Goal: Task Accomplishment & Management: Use online tool/utility

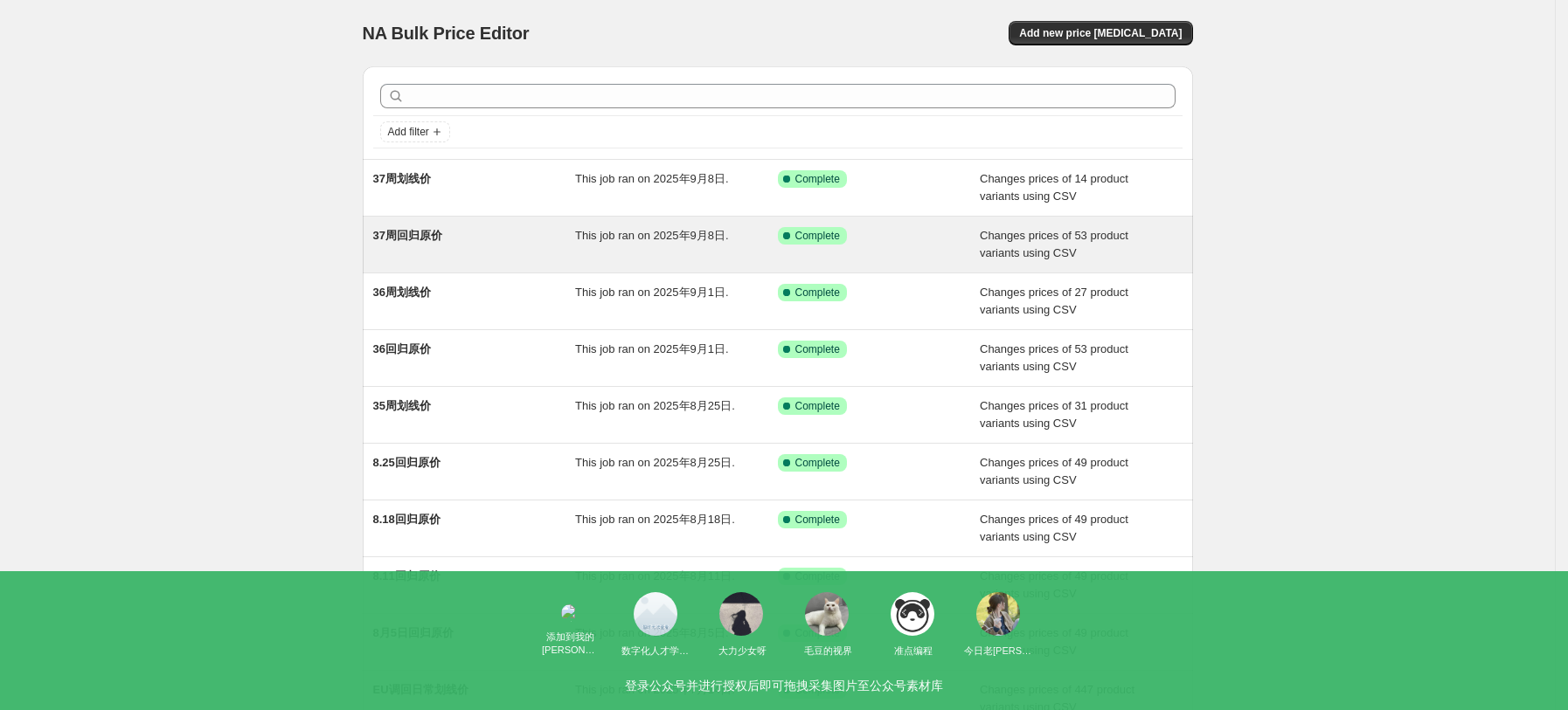
click at [497, 257] on div "37周回归原价" at bounding box center [475, 245] width 203 height 35
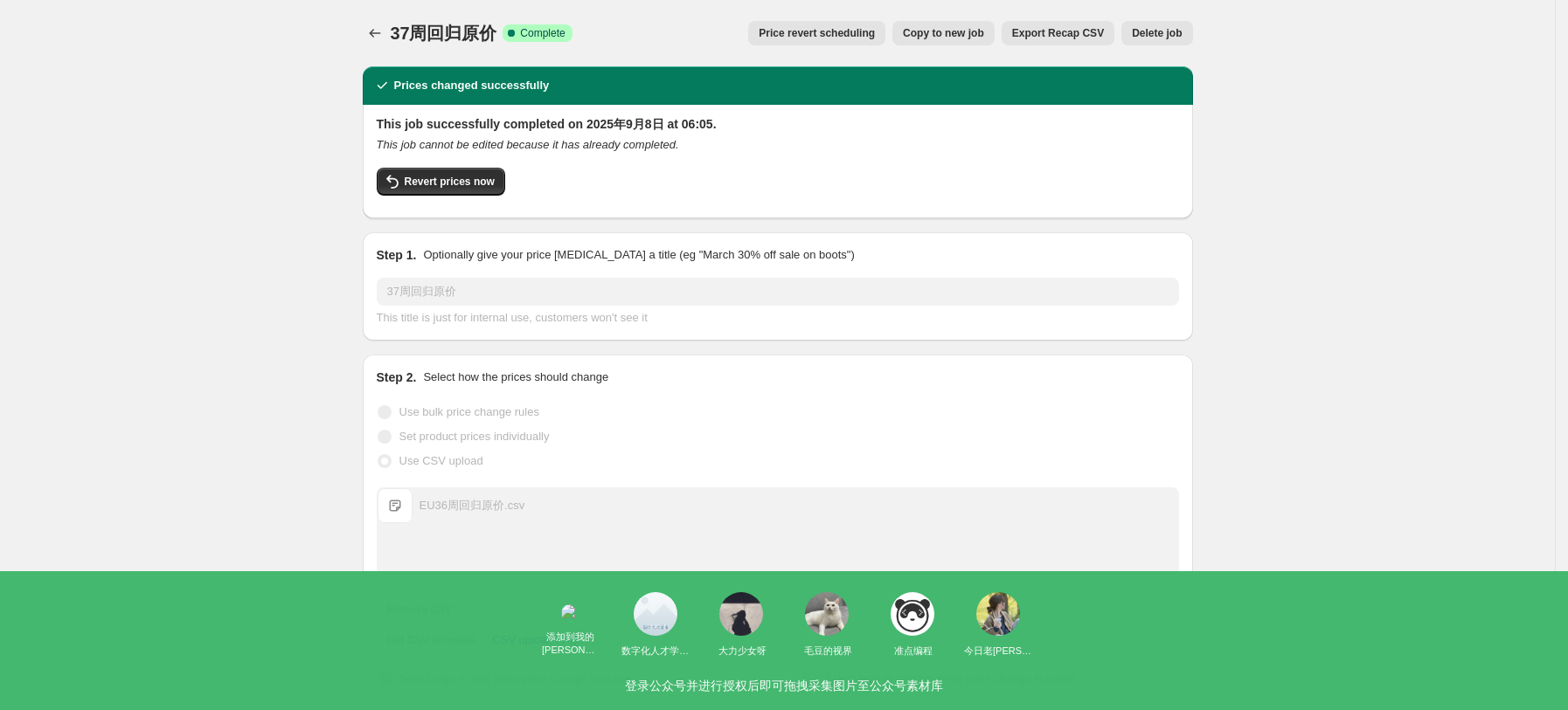
click at [970, 37] on span "Copy to new job" at bounding box center [943, 33] width 82 height 14
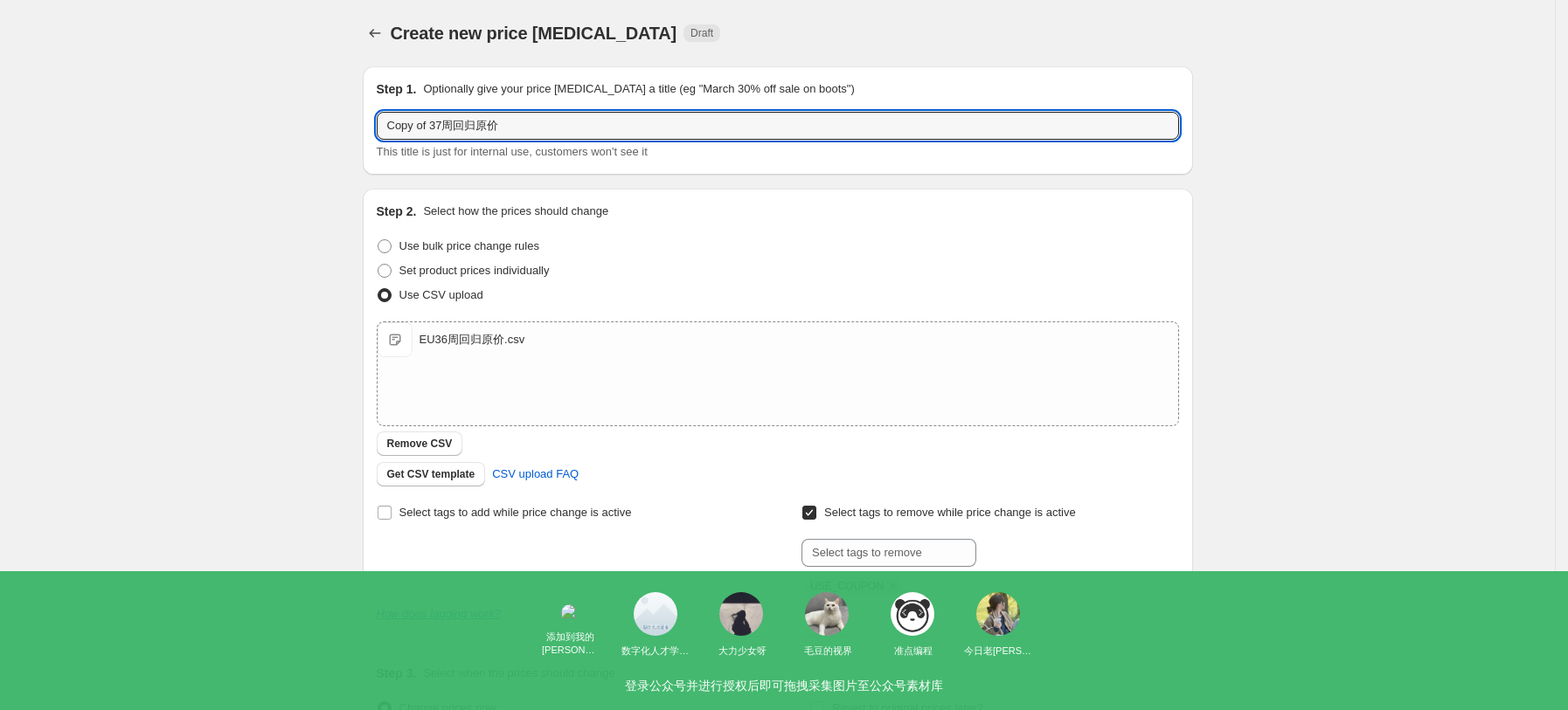
drag, startPoint x: 436, startPoint y: 11, endPoint x: 380, endPoint y: 8, distance: 56.1
click at [380, 8] on div "Create new price [MEDICAL_DATA]. This page is ready Create new price [MEDICAL_D…" at bounding box center [777, 454] width 872 height 908
click at [407, 125] on input "37周回归原价" at bounding box center [777, 125] width 802 height 27
type input "38周回归原价"
click at [206, 250] on div "Create new price [MEDICAL_DATA]. This page is ready Create new price [MEDICAL_D…" at bounding box center [777, 454] width 1555 height 908
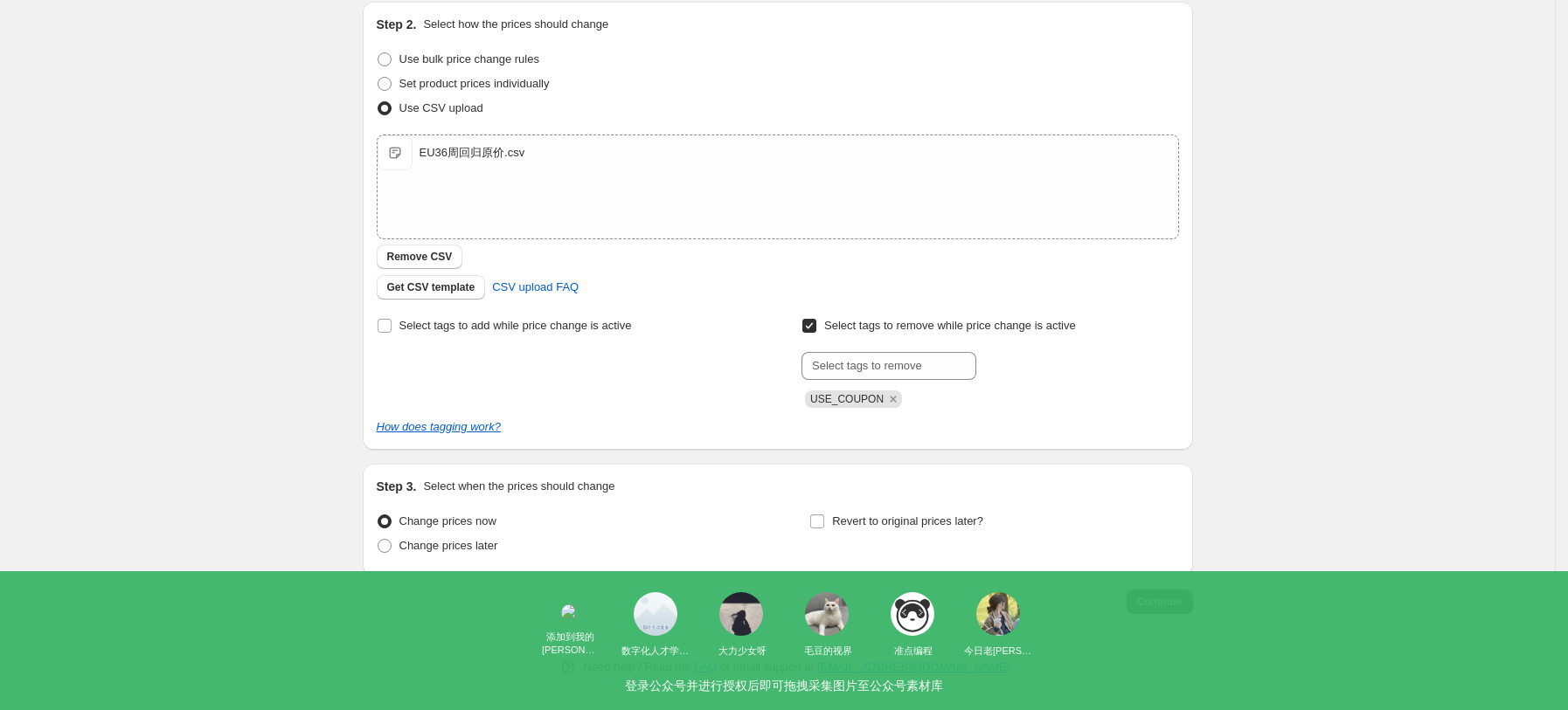
scroll to position [196, 0]
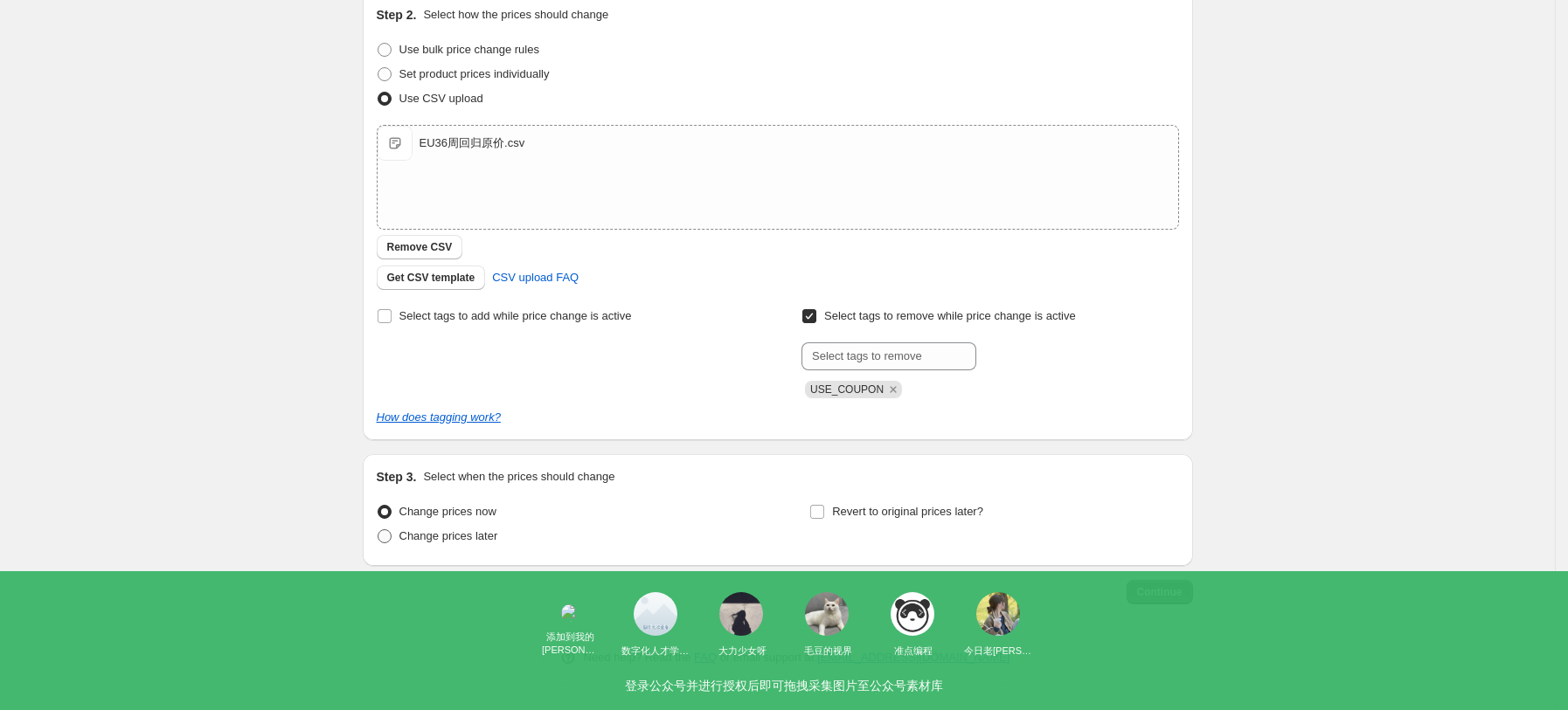
click at [412, 541] on span "Change prices later" at bounding box center [448, 537] width 99 height 13
click at [378, 531] on input "Change prices later" at bounding box center [377, 530] width 1 height 1
radio input "true"
click at [742, 605] on input "00:05" at bounding box center [696, 601] width 98 height 29
click at [705, 606] on input "00:05" at bounding box center [696, 601] width 98 height 29
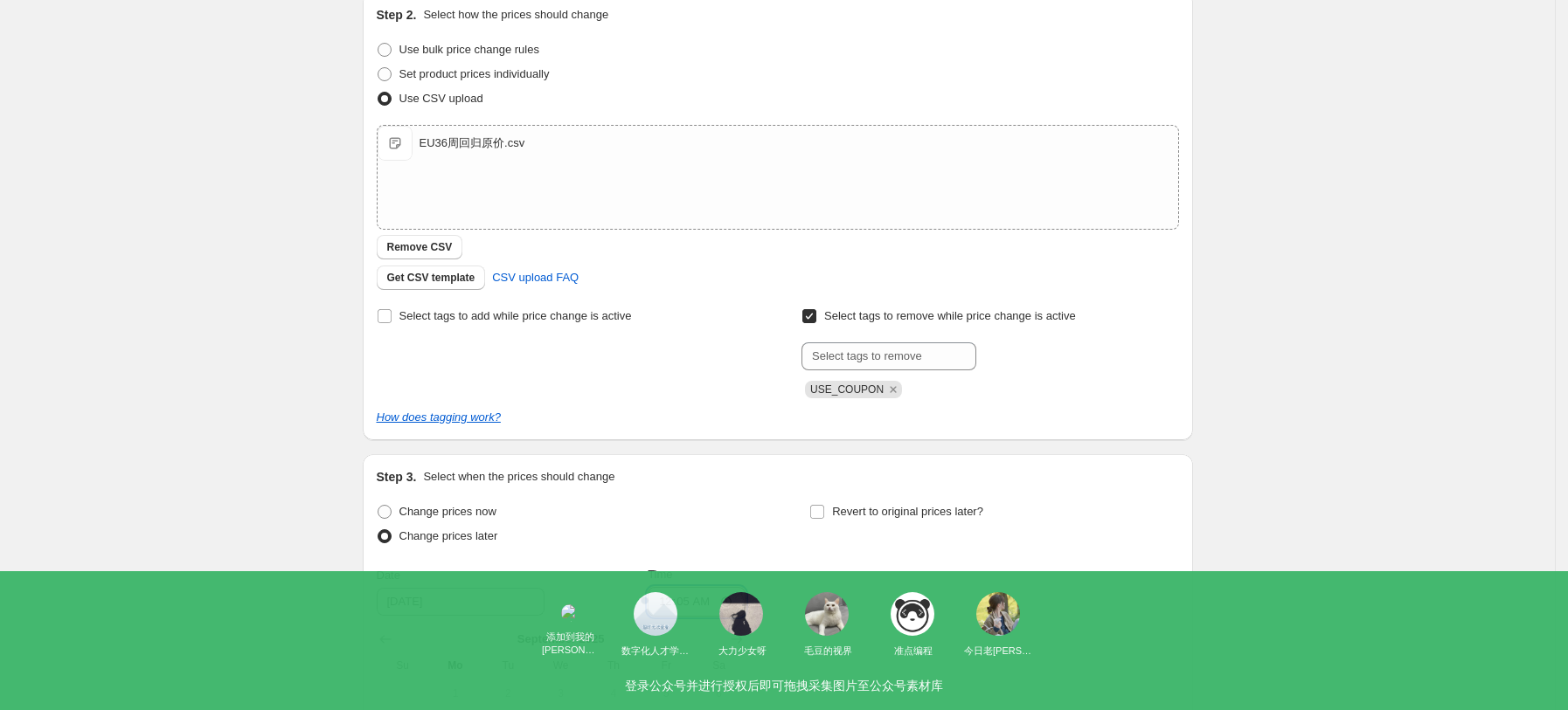
click at [745, 597] on input "00:05" at bounding box center [696, 601] width 98 height 29
click at [735, 598] on input "00:05" at bounding box center [696, 601] width 98 height 29
type input "06:00"
click at [1228, 629] on div "Create new price [MEDICAL_DATA]. This page is ready Create new price [MEDICAL_D…" at bounding box center [777, 407] width 1555 height 1207
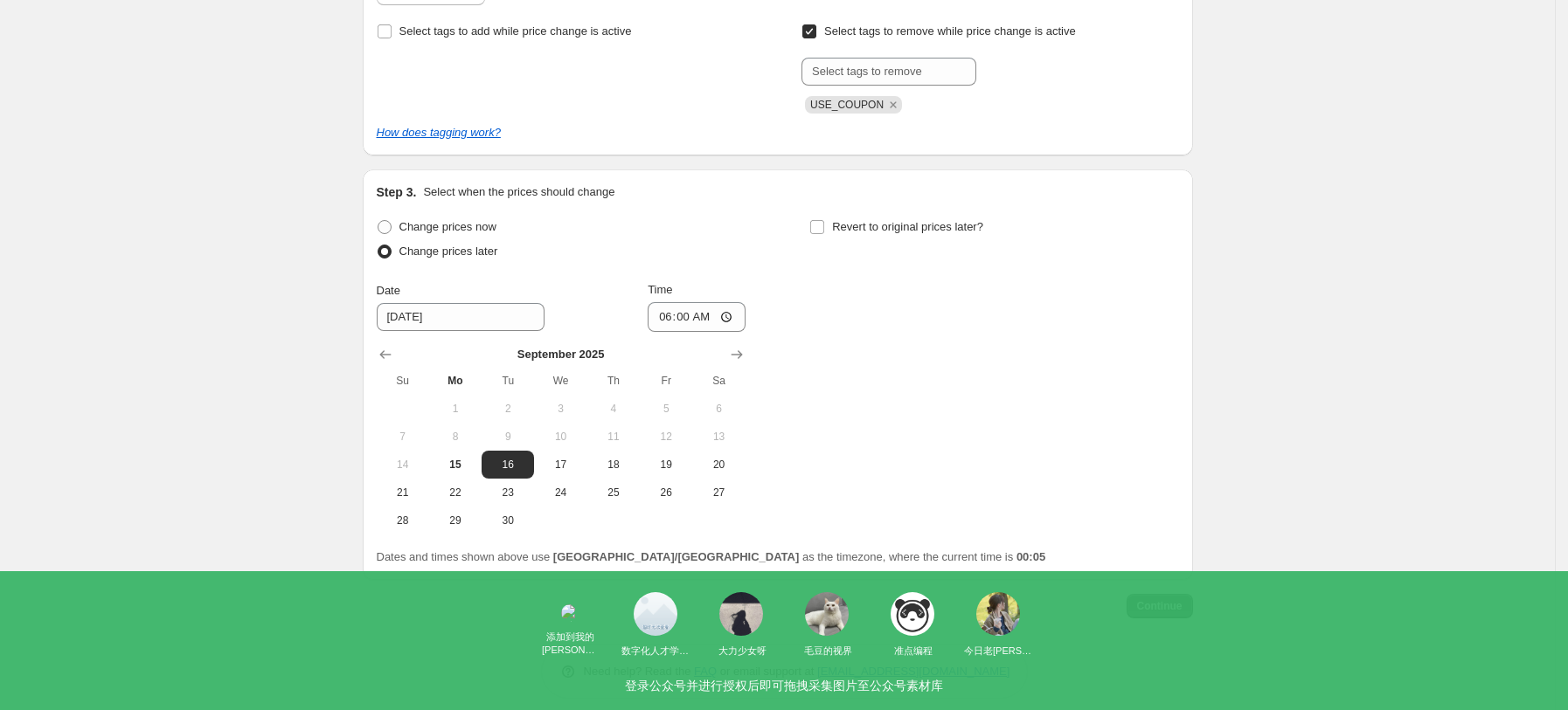
scroll to position [496, 0]
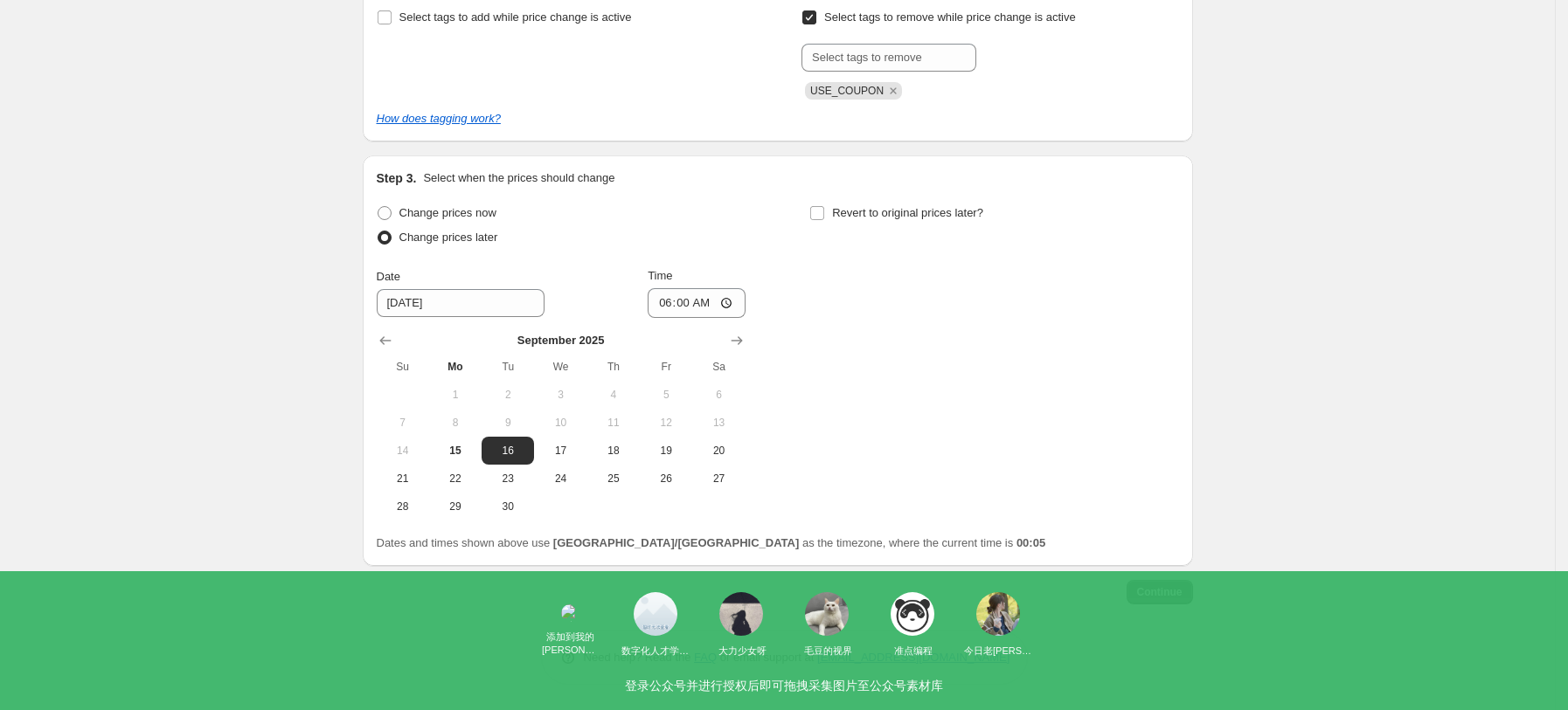
click at [1172, 594] on span "Continue" at bounding box center [1159, 592] width 46 height 14
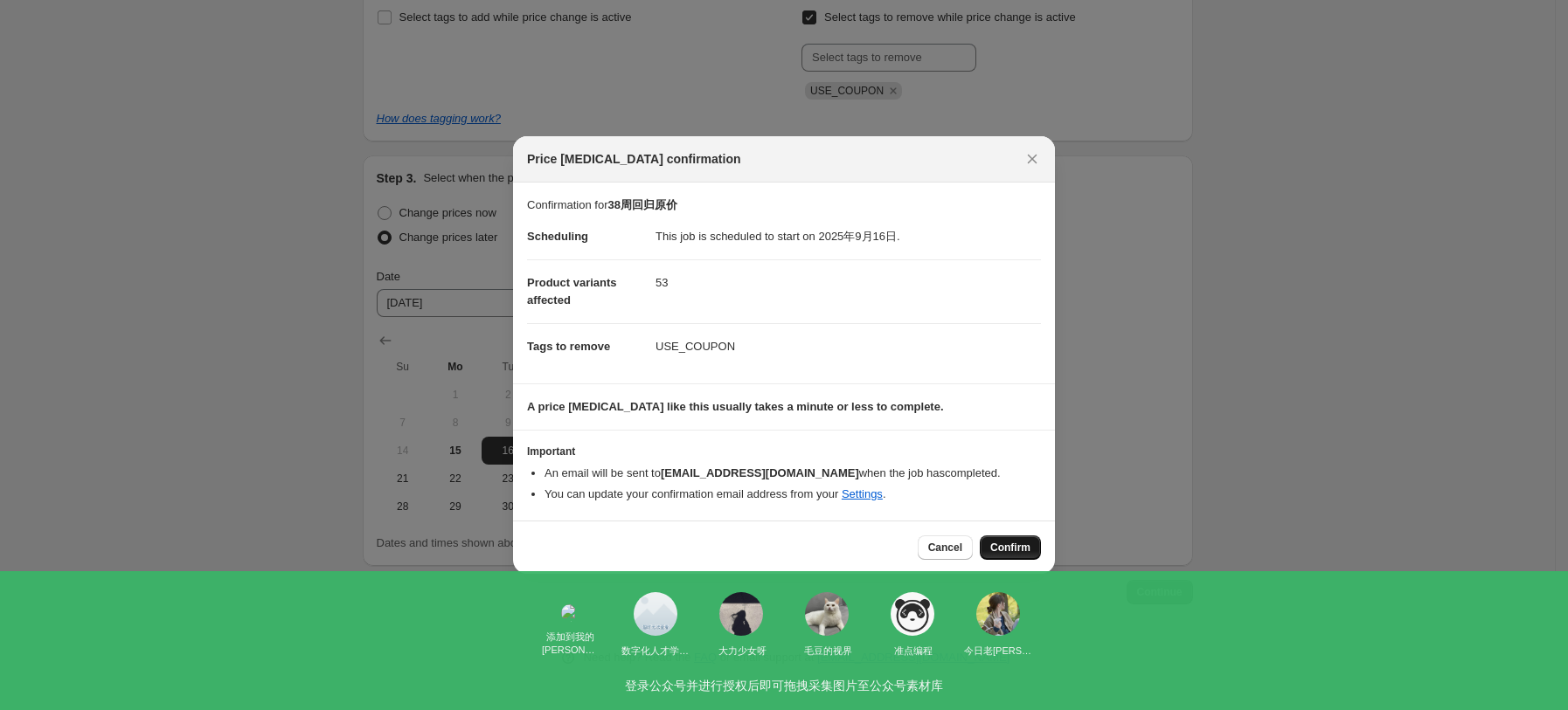
click at [1012, 547] on span "Confirm" at bounding box center [1010, 548] width 40 height 14
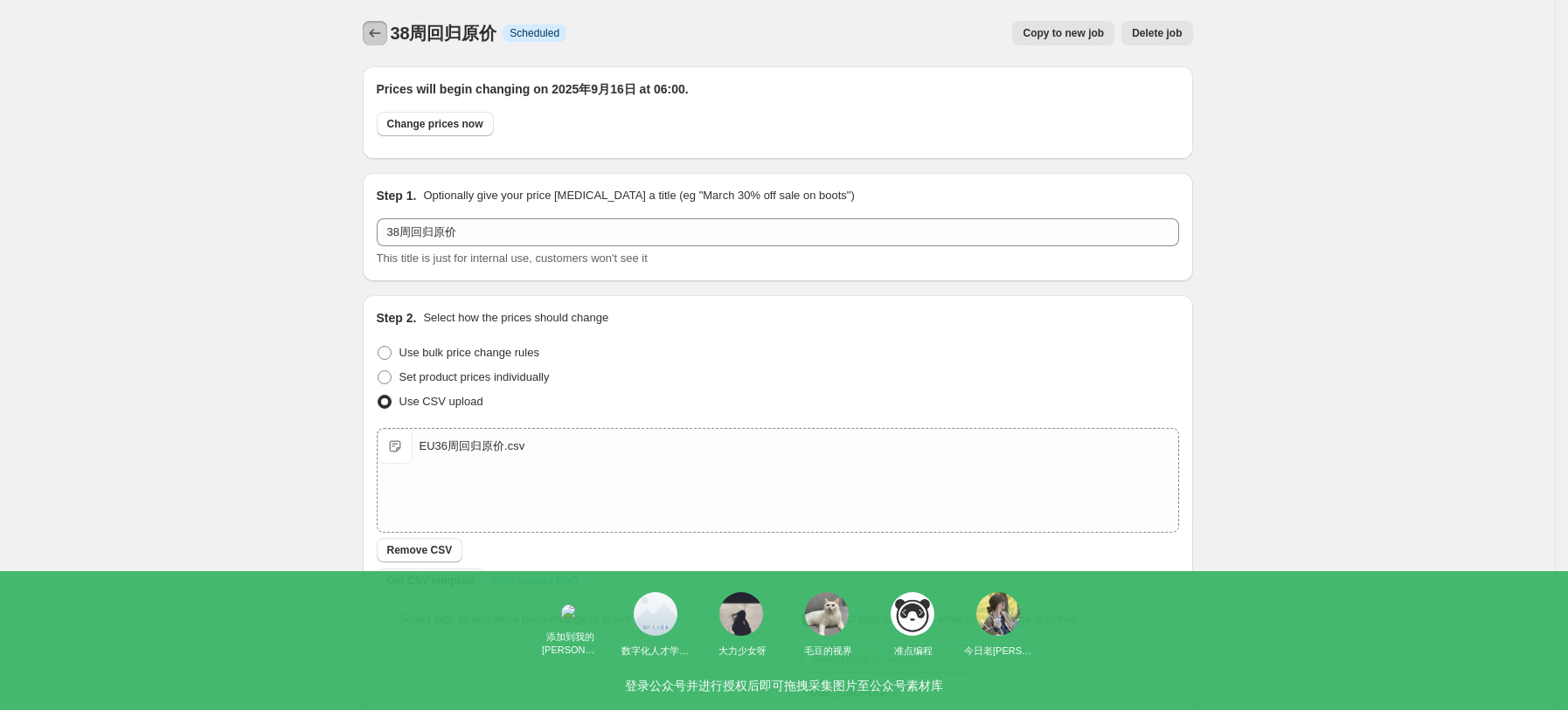
click at [375, 27] on icon "Price change jobs" at bounding box center [374, 33] width 17 height 17
